Goal: Check status: Check status

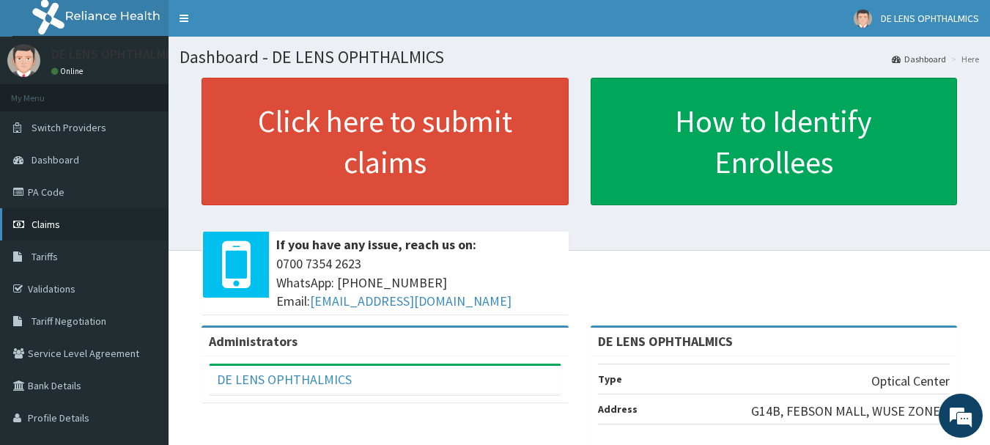
click at [22, 223] on icon at bounding box center [20, 224] width 15 height 10
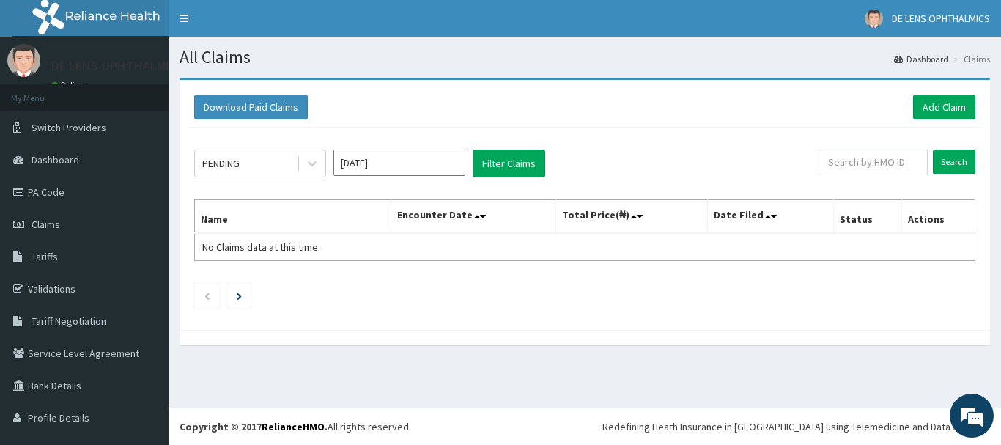
click at [445, 168] on input "[DATE]" at bounding box center [399, 162] width 132 height 26
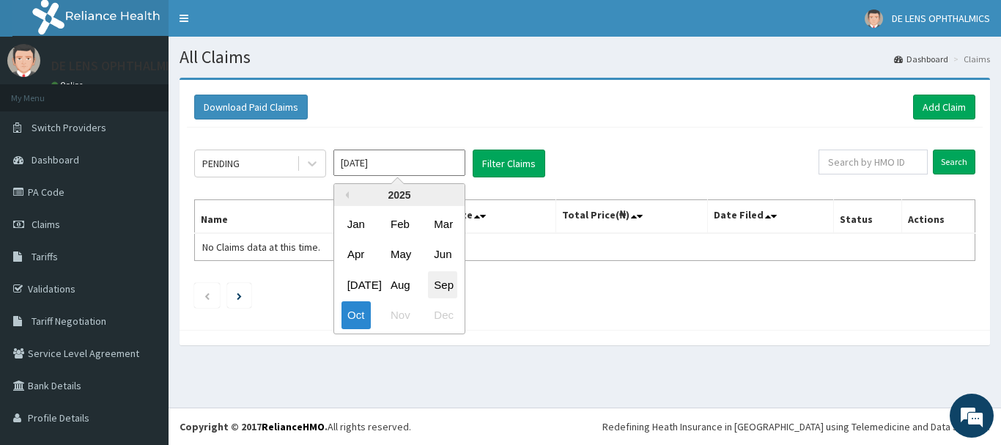
click at [449, 280] on div "Sep" at bounding box center [442, 284] width 29 height 27
type input "Sep 2025"
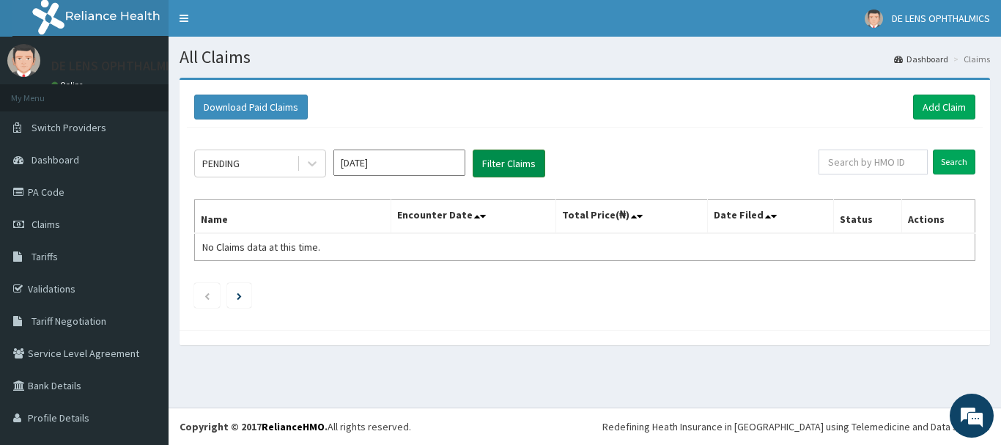
click at [507, 163] on button "Filter Claims" at bounding box center [508, 163] width 73 height 28
click at [314, 163] on icon at bounding box center [312, 164] width 9 height 5
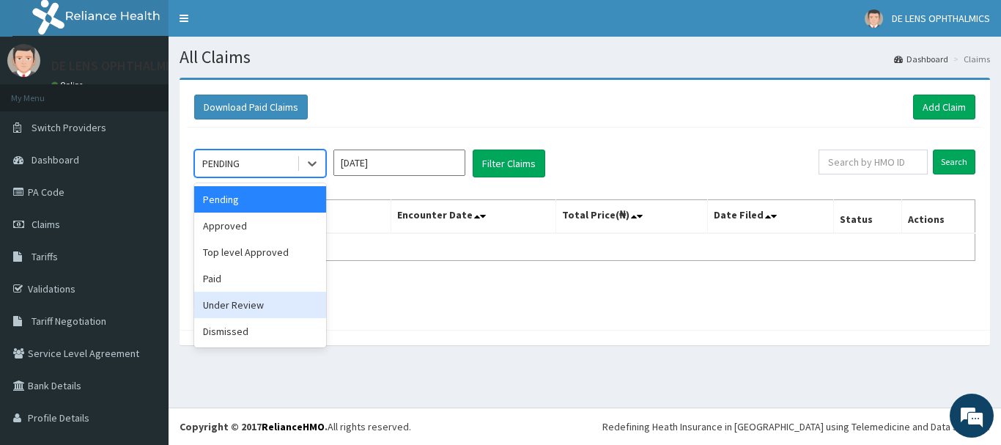
click at [248, 307] on div "Under Review" at bounding box center [260, 305] width 132 height 26
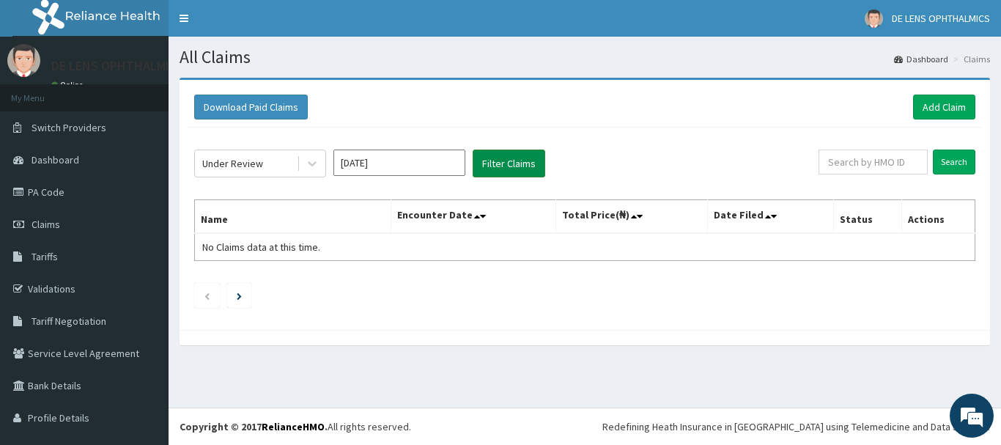
click at [516, 160] on button "Filter Claims" at bounding box center [508, 163] width 73 height 28
click at [311, 160] on icon at bounding box center [312, 163] width 15 height 15
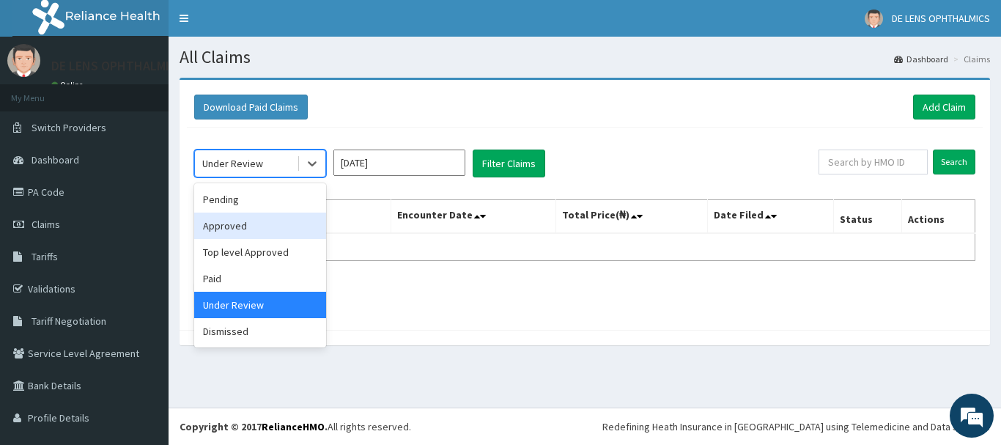
click at [247, 227] on div "Approved" at bounding box center [260, 225] width 132 height 26
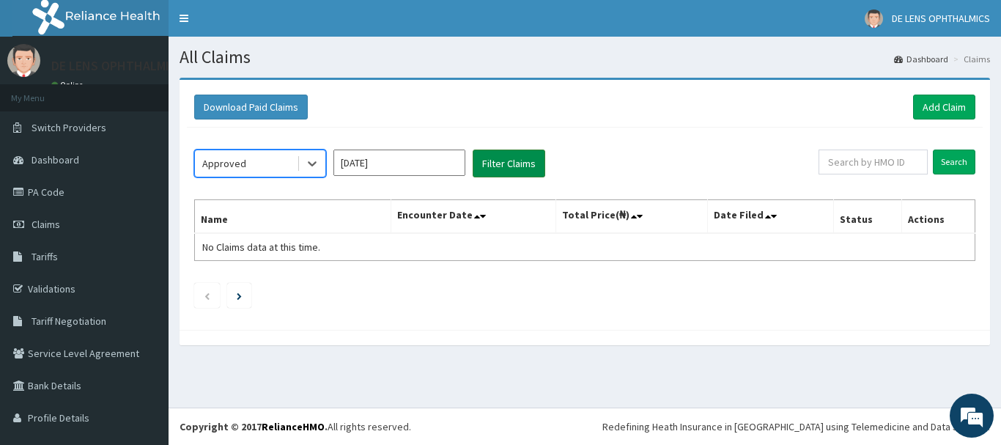
click at [514, 157] on button "Filter Claims" at bounding box center [508, 163] width 73 height 28
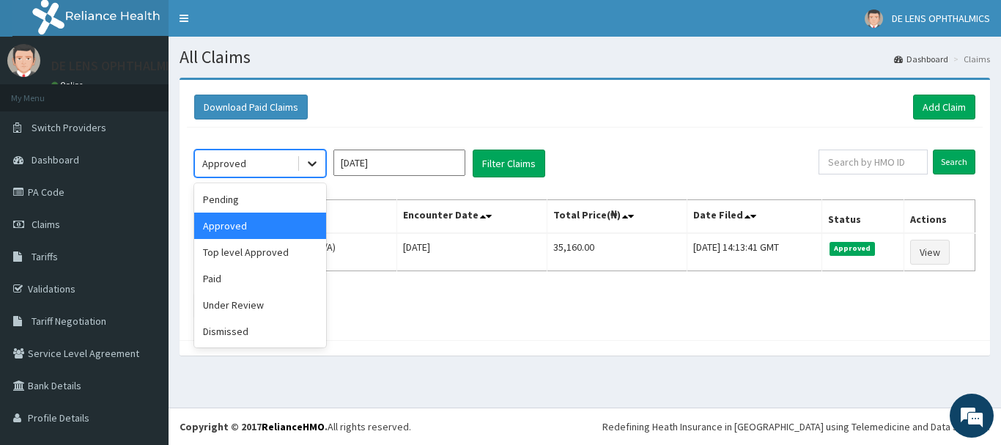
click at [308, 160] on icon at bounding box center [312, 163] width 15 height 15
click at [282, 253] on div "Top level Approved" at bounding box center [260, 252] width 132 height 26
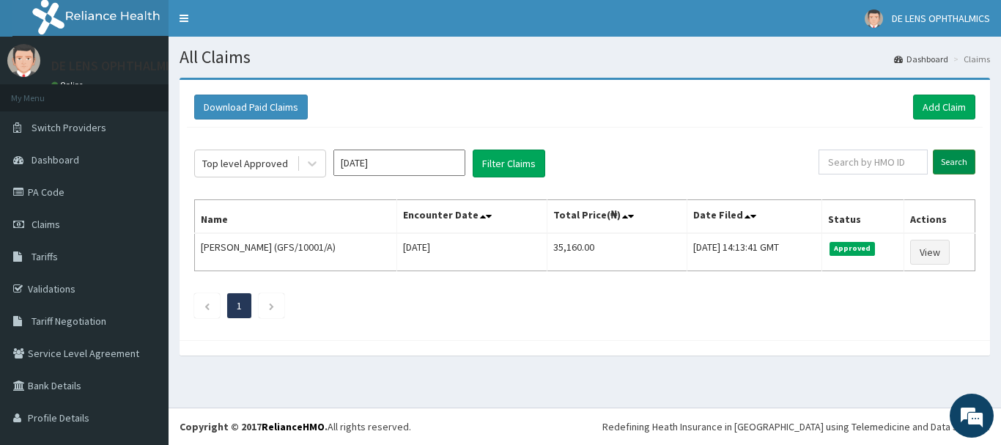
click at [938, 168] on input "Search" at bounding box center [953, 161] width 42 height 25
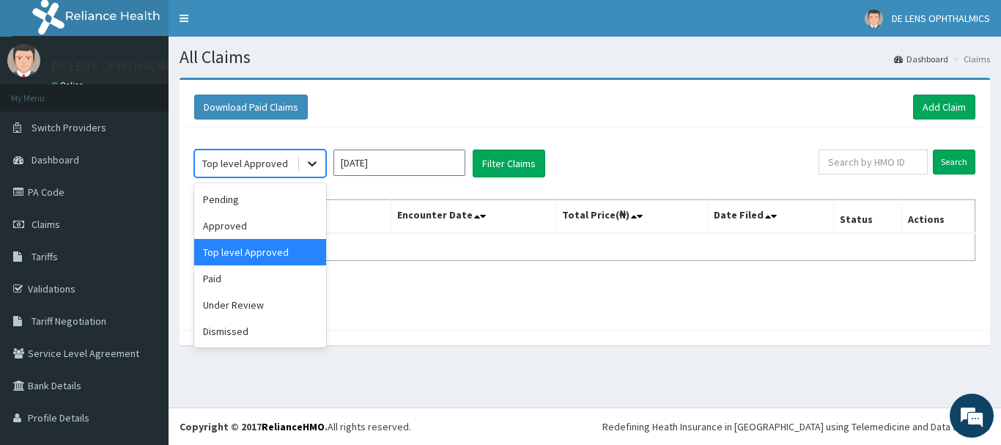
click at [316, 165] on icon at bounding box center [312, 163] width 15 height 15
click at [222, 278] on div "Paid" at bounding box center [260, 278] width 132 height 26
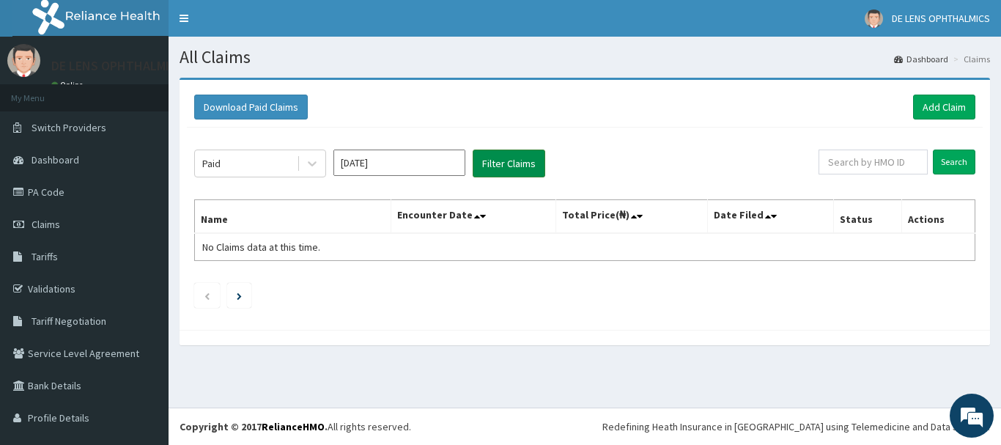
click at [505, 159] on button "Filter Claims" at bounding box center [508, 163] width 73 height 28
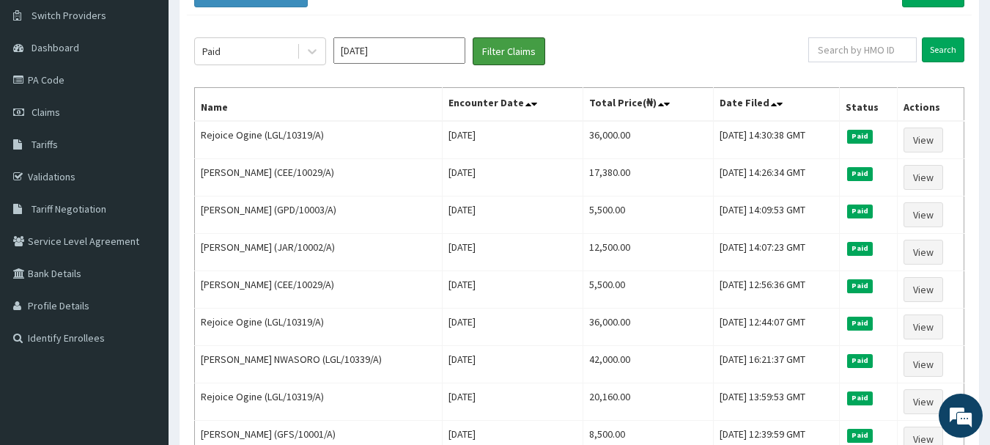
scroll to position [93, 0]
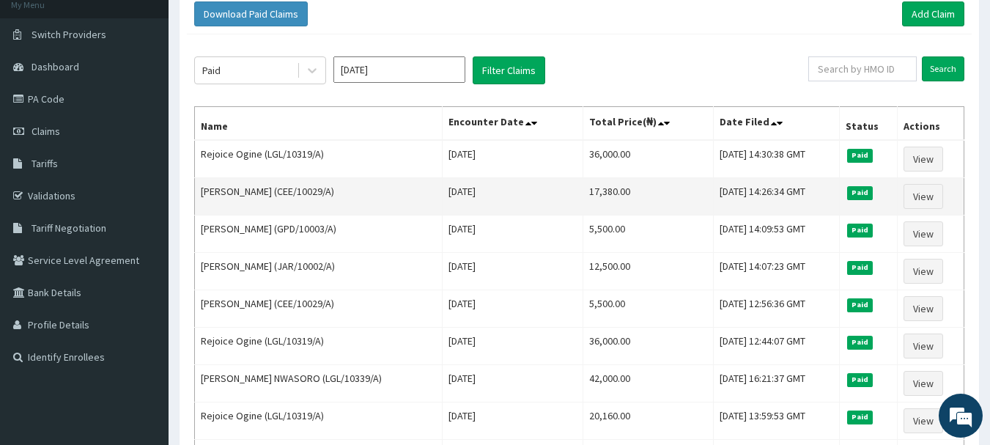
drag, startPoint x: 292, startPoint y: 212, endPoint x: 533, endPoint y: 193, distance: 241.7
click at [533, 193] on tbody "Rejoice Ogine (LGL/10319/A) Mon Sep 08 2025 36,000.00 Fri, 03 Oct 2025 14:30:38…" at bounding box center [579, 402] width 769 height 524
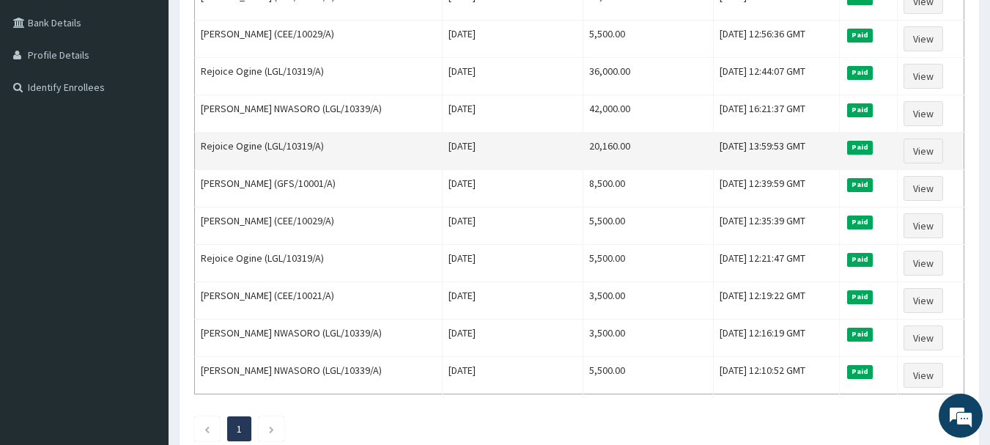
scroll to position [386, 0]
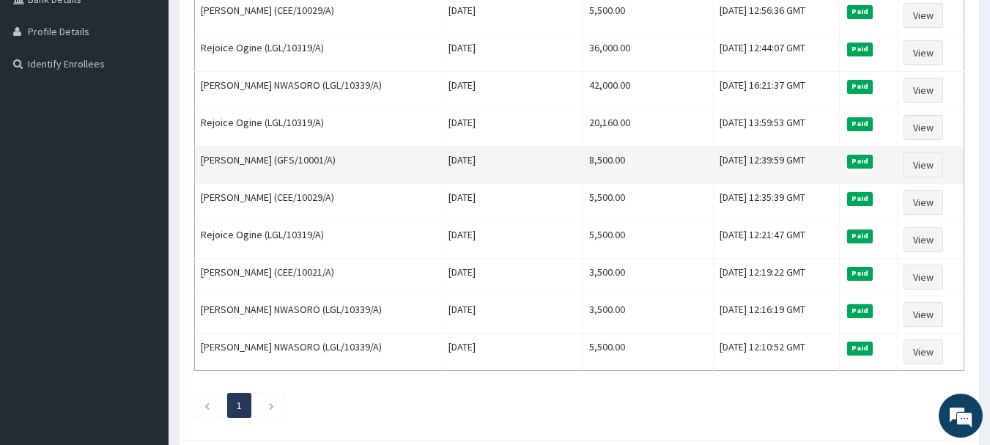
click at [330, 156] on td "AKANISI JEROME (GFS/10001/A)" at bounding box center [319, 165] width 248 height 37
